Goal: Find specific page/section: Find specific page/section

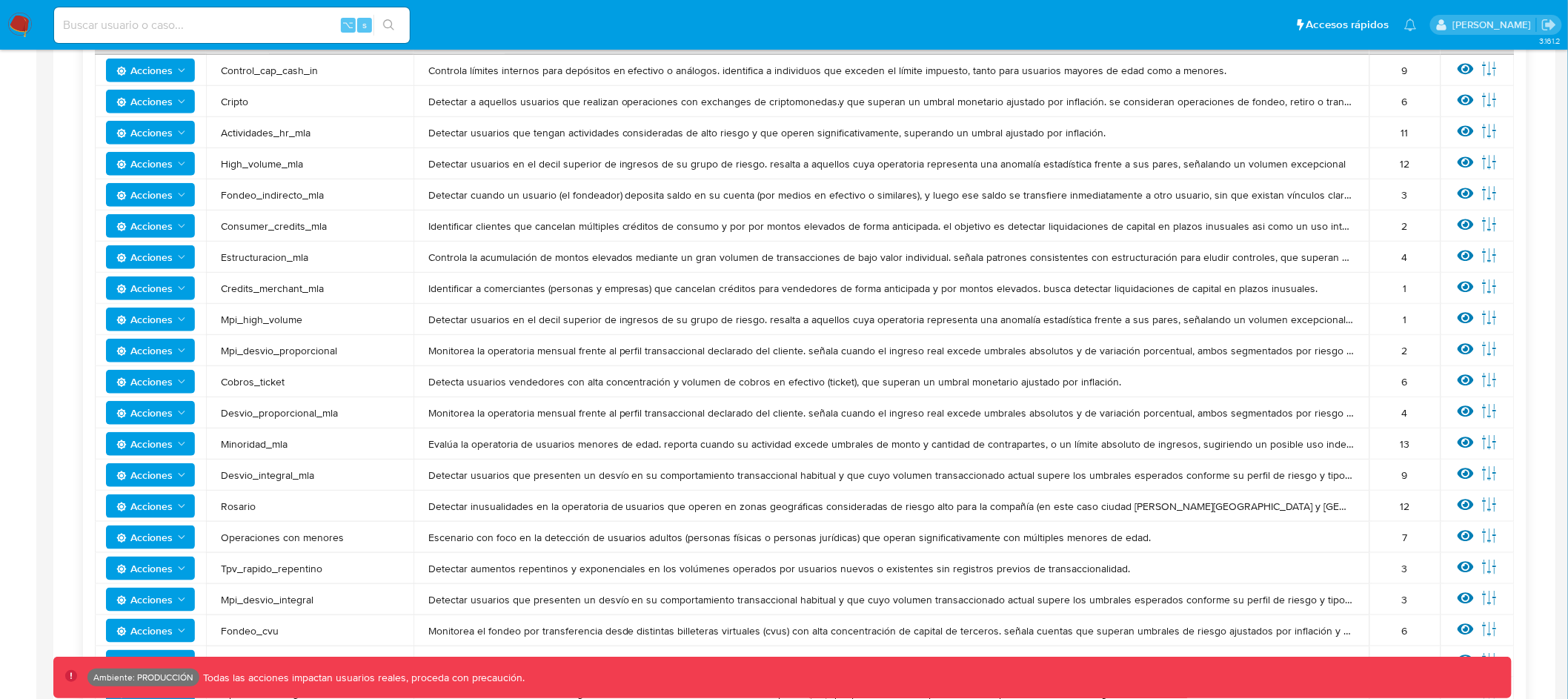
scroll to position [391, 0]
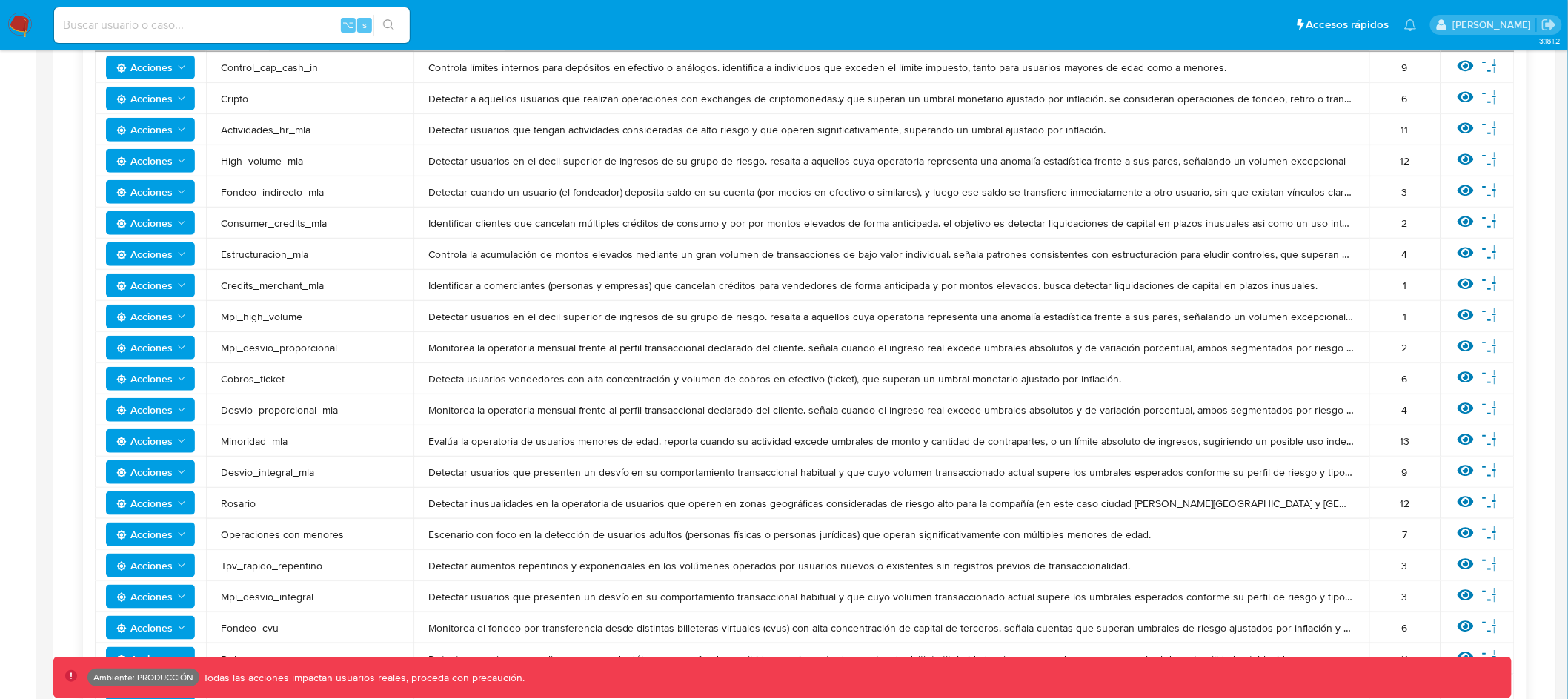
drag, startPoint x: 432, startPoint y: 412, endPoint x: 796, endPoint y: 411, distance: 364.0
click at [796, 411] on span "Monitorea la operatoria mensual frente al perfil transaccional declarado del cl…" at bounding box center [892, 410] width 927 height 14
drag, startPoint x: 424, startPoint y: 473, endPoint x: 1136, endPoint y: 473, distance: 712.0
click at [1136, 473] on td "Detectar usuarios que presenten un desvío en su comportamiento transaccional ha…" at bounding box center [891, 473] width 956 height 31
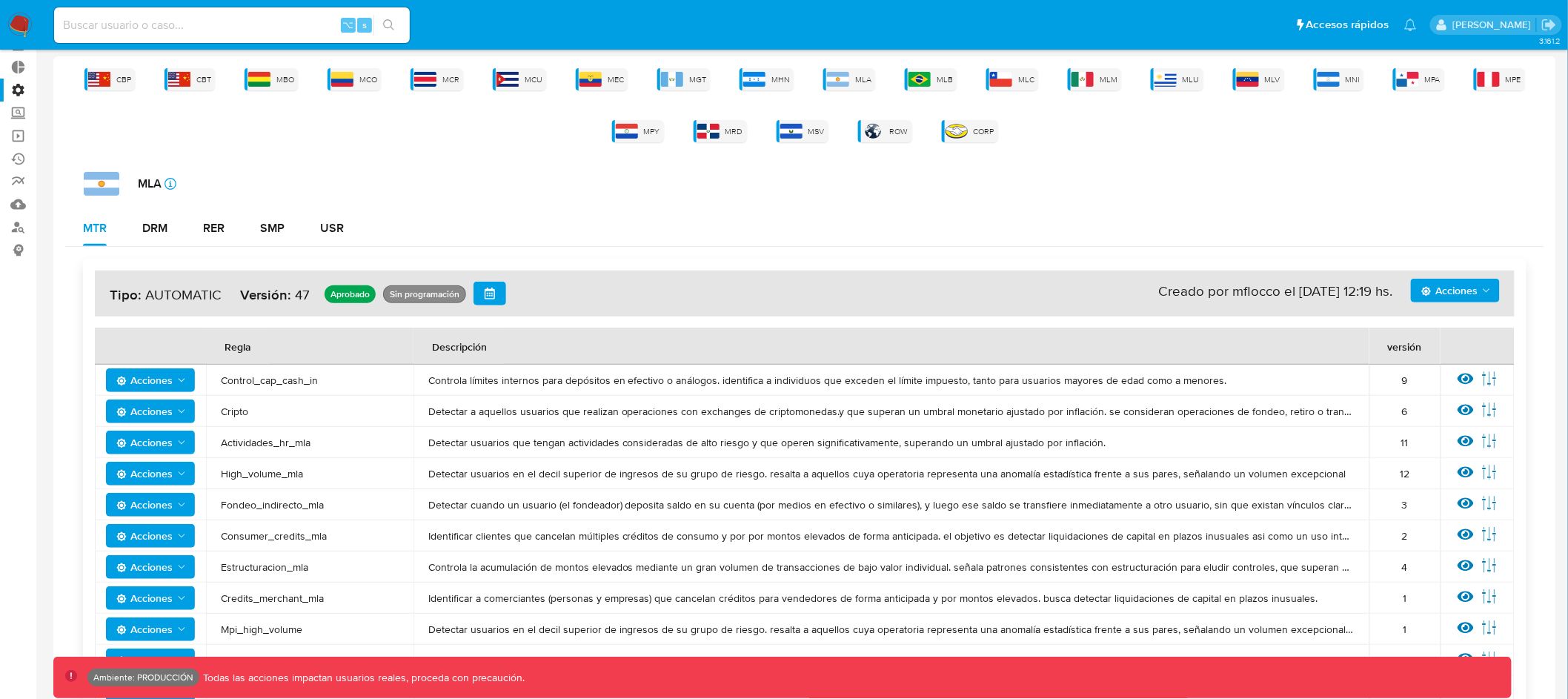
scroll to position [69, 0]
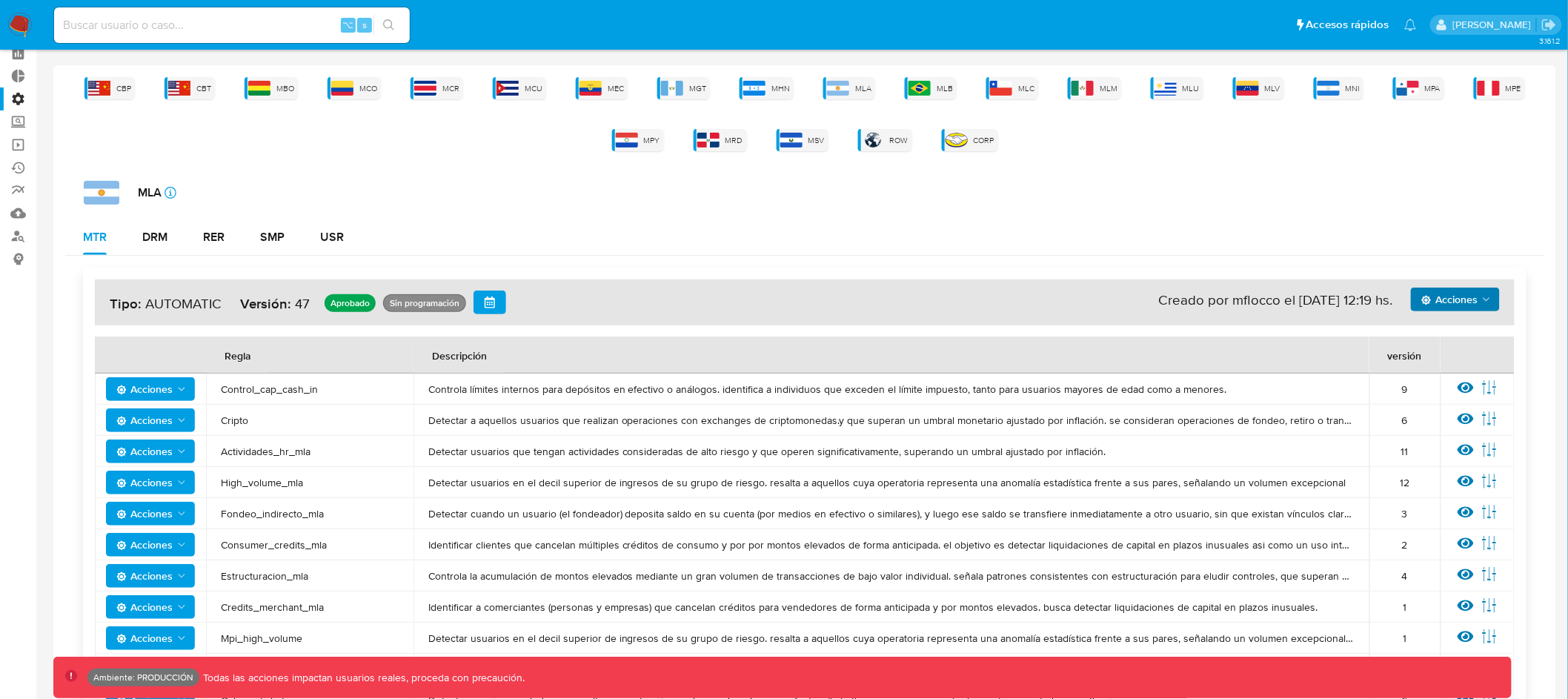
click at [1429, 300] on icon "Acciones" at bounding box center [1427, 299] width 9 height 9
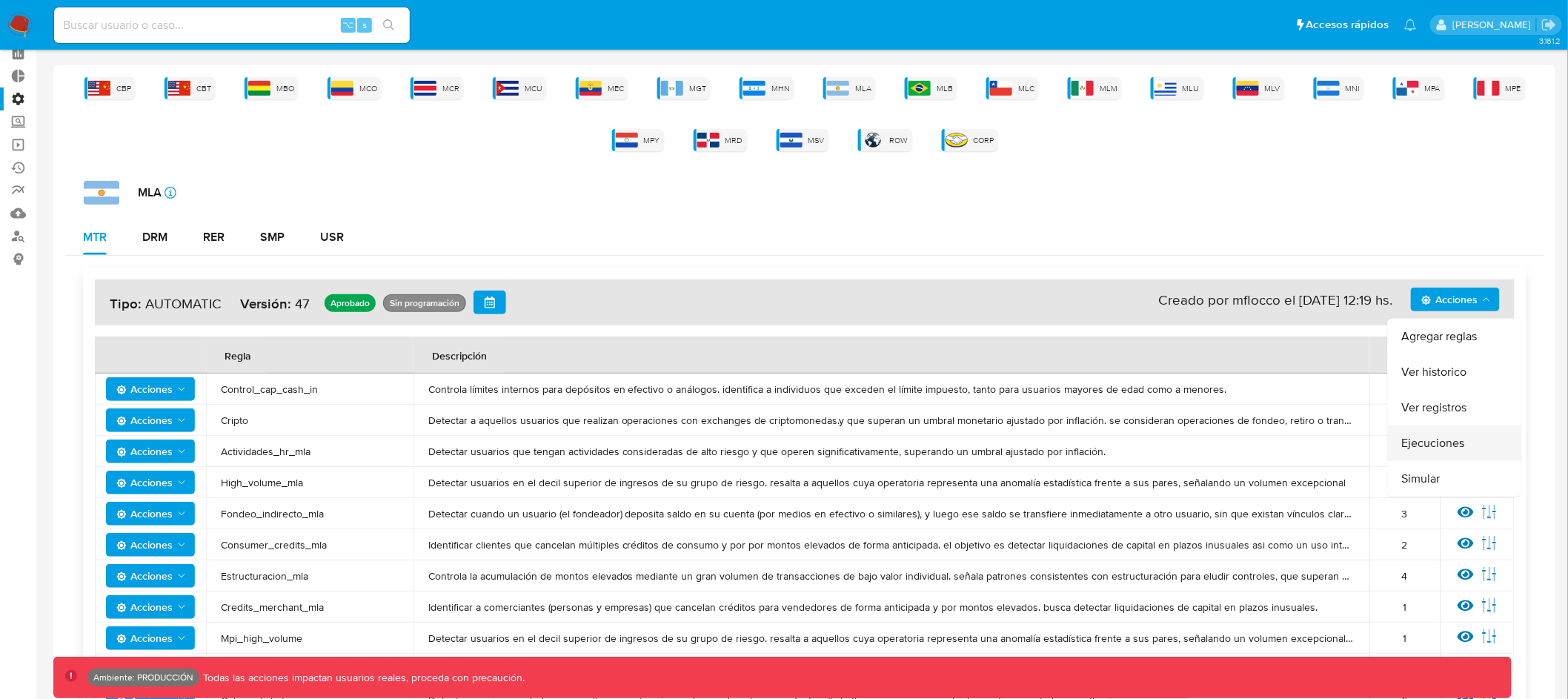
click at [1446, 433] on button "Ejecuciones" at bounding box center [1455, 443] width 134 height 35
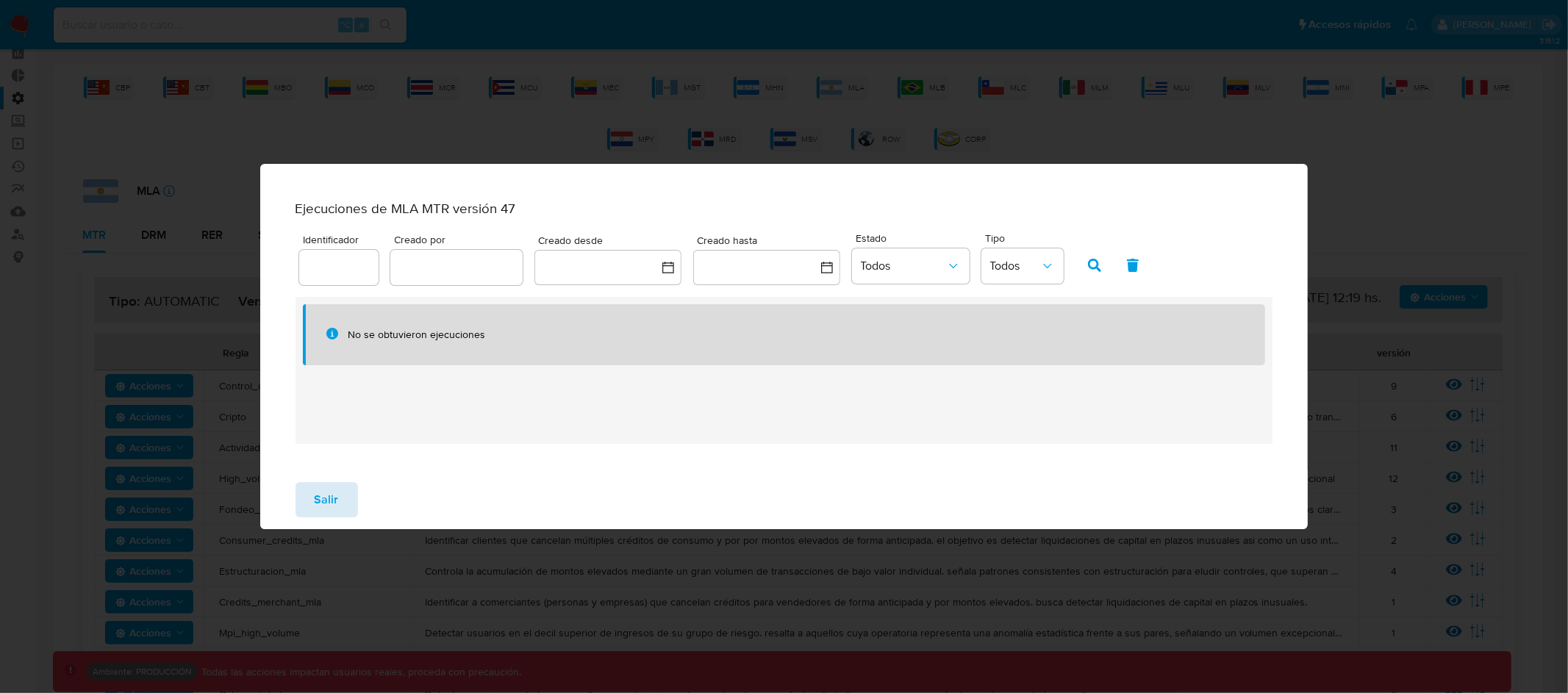
click at [335, 516] on span "Salir" at bounding box center [327, 500] width 25 height 32
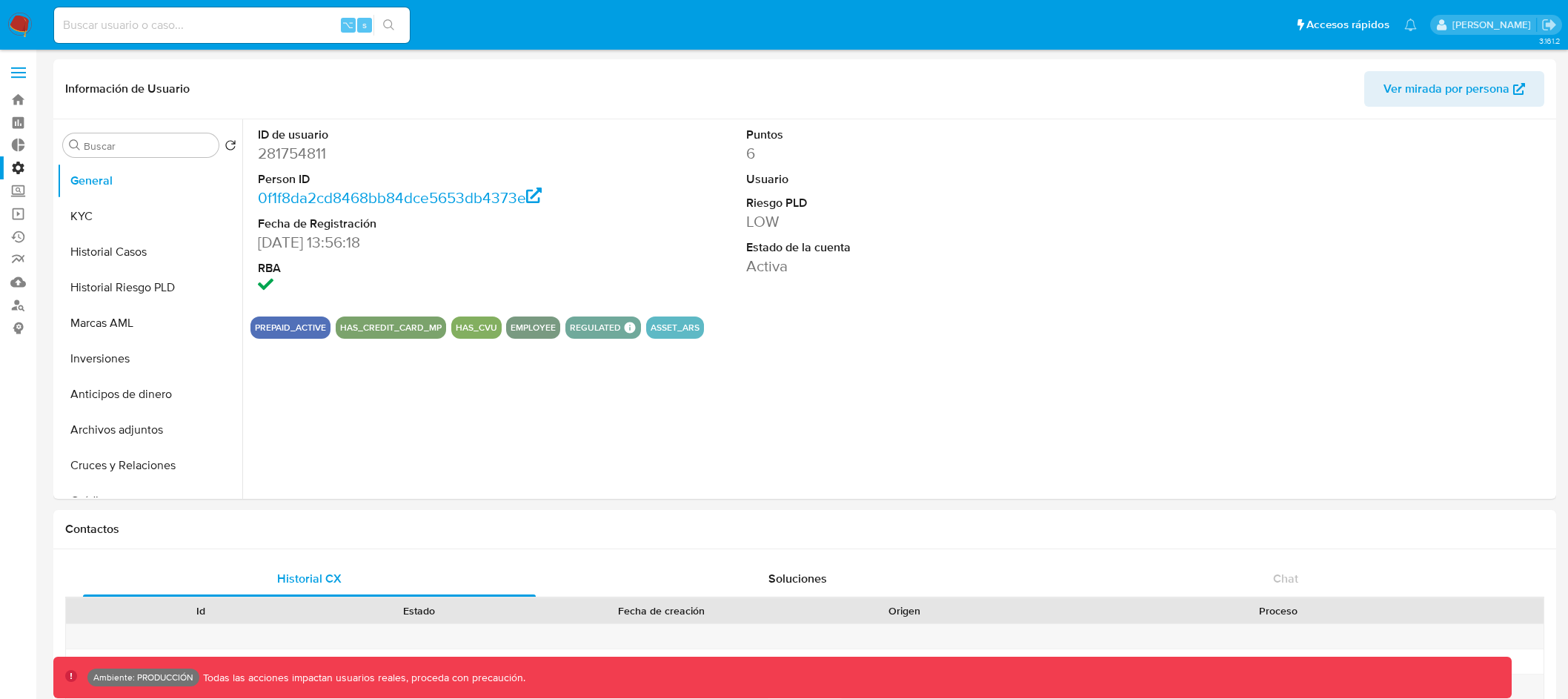
select select "10"
